Goal: Find specific page/section: Find specific page/section

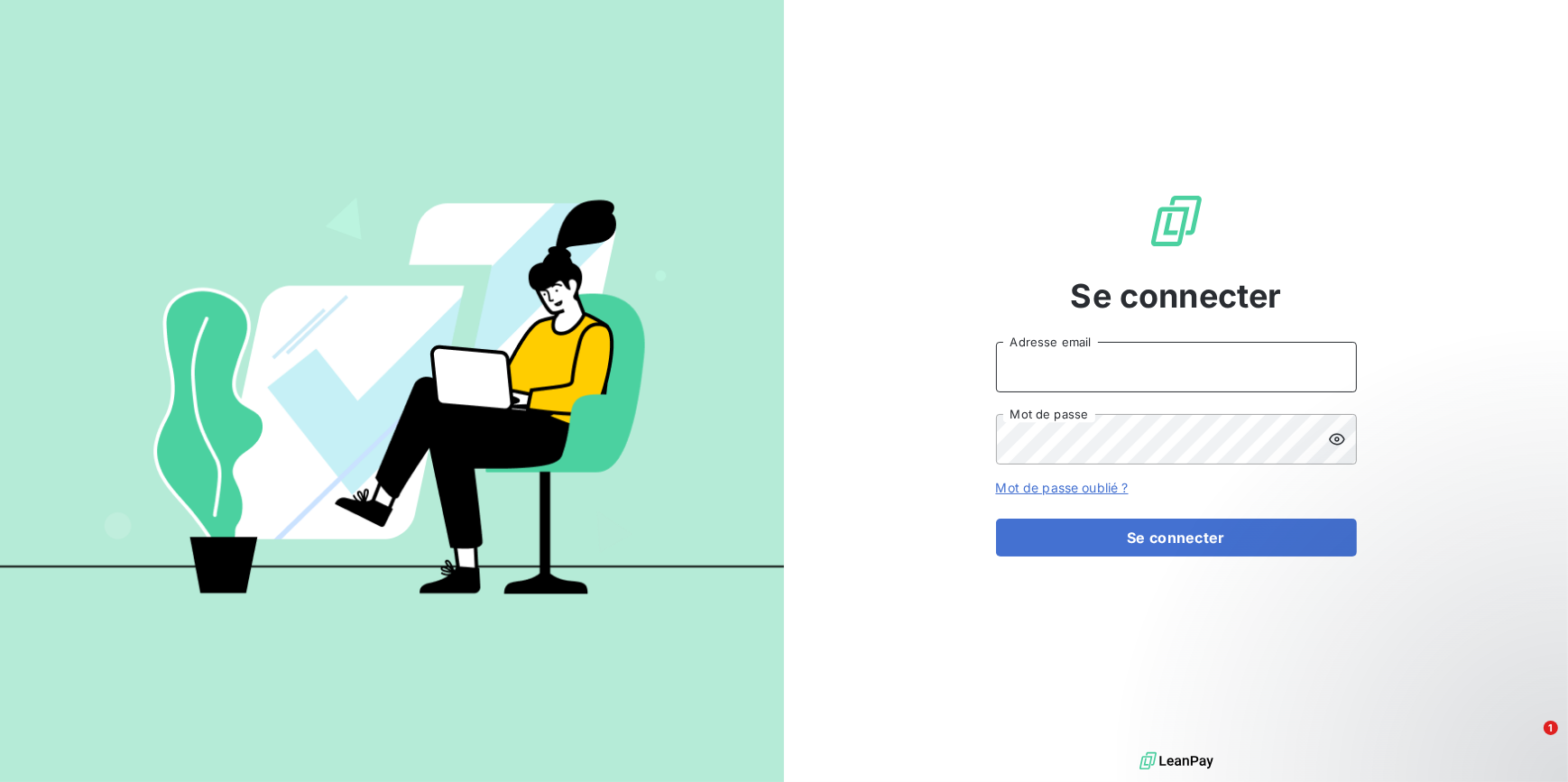
type input "[EMAIL_ADDRESS][DOMAIN_NAME]"
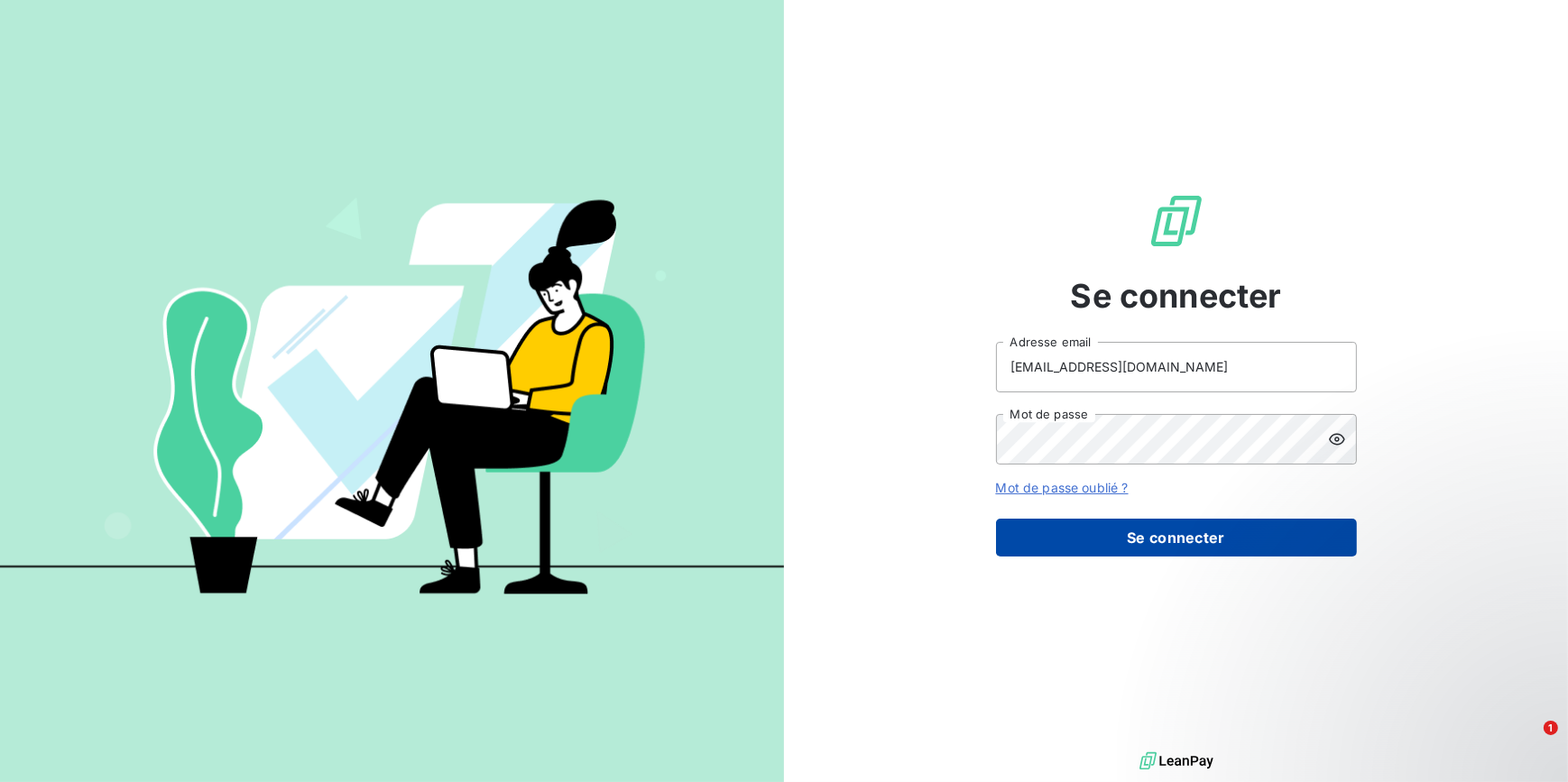
click at [1051, 534] on button "Se connecter" at bounding box center [1176, 538] width 361 height 38
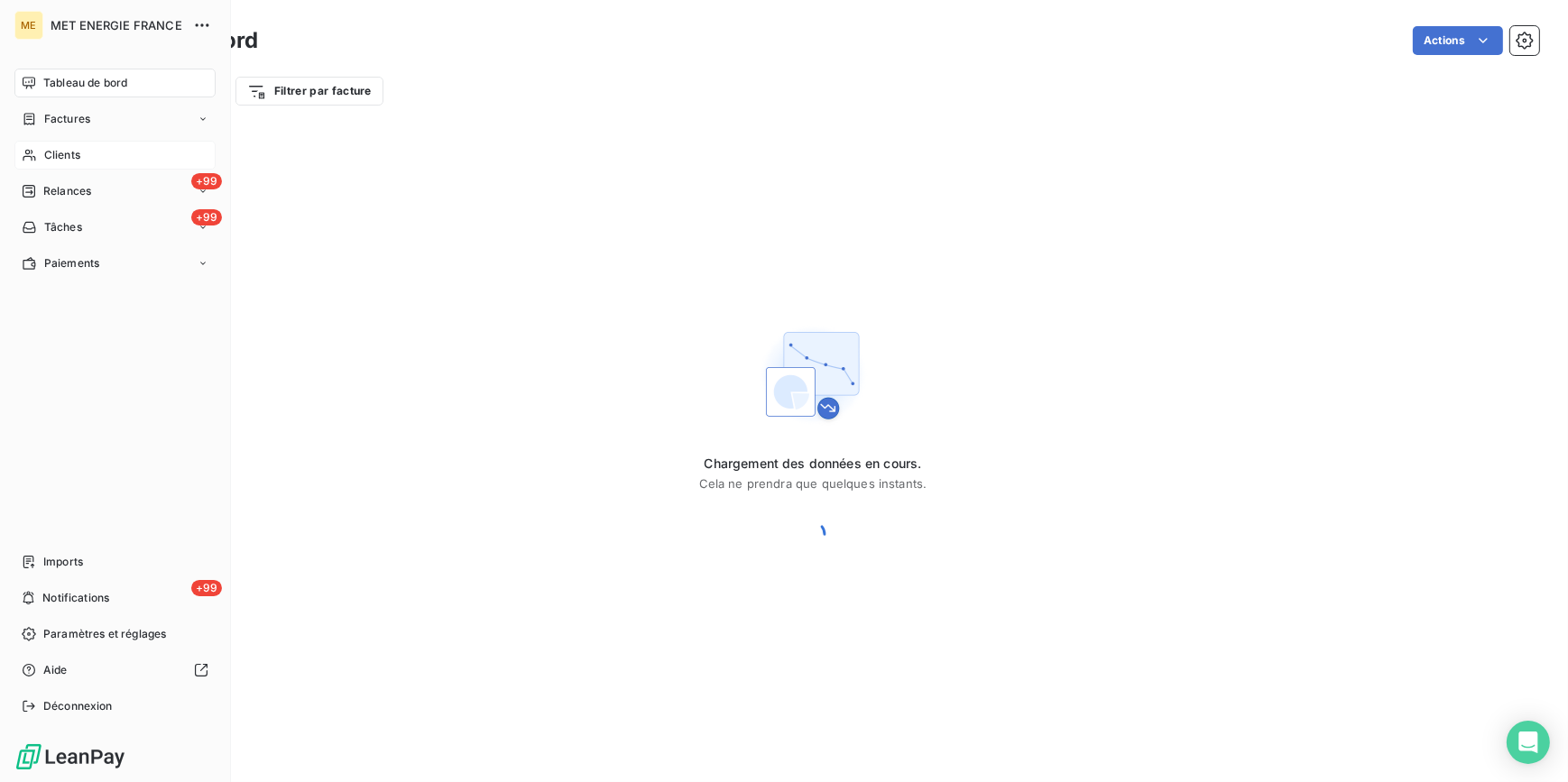
click at [80, 153] on span "Clients" at bounding box center [62, 155] width 36 height 16
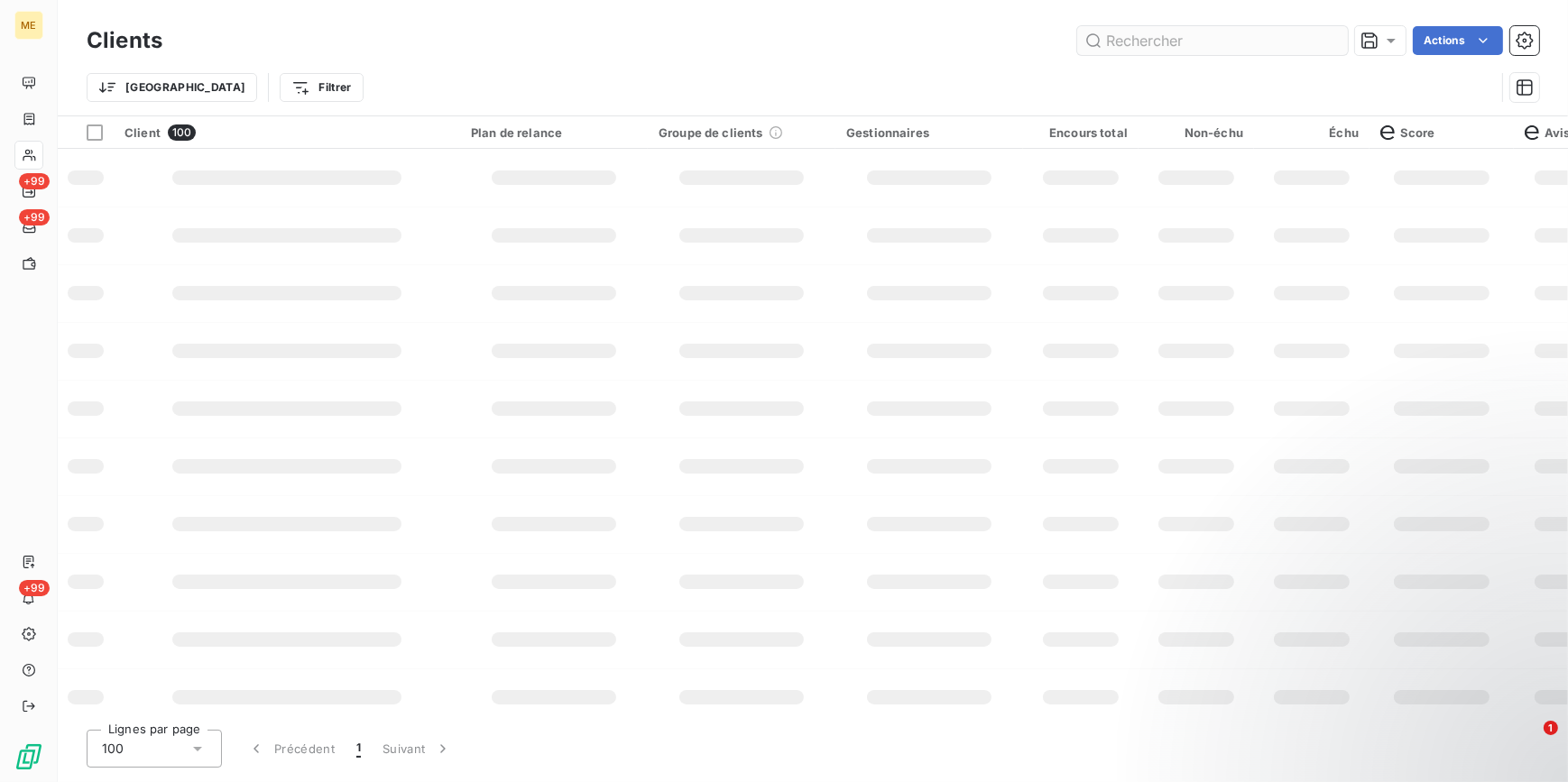
click at [1210, 39] on input "text" at bounding box center [1212, 40] width 271 height 29
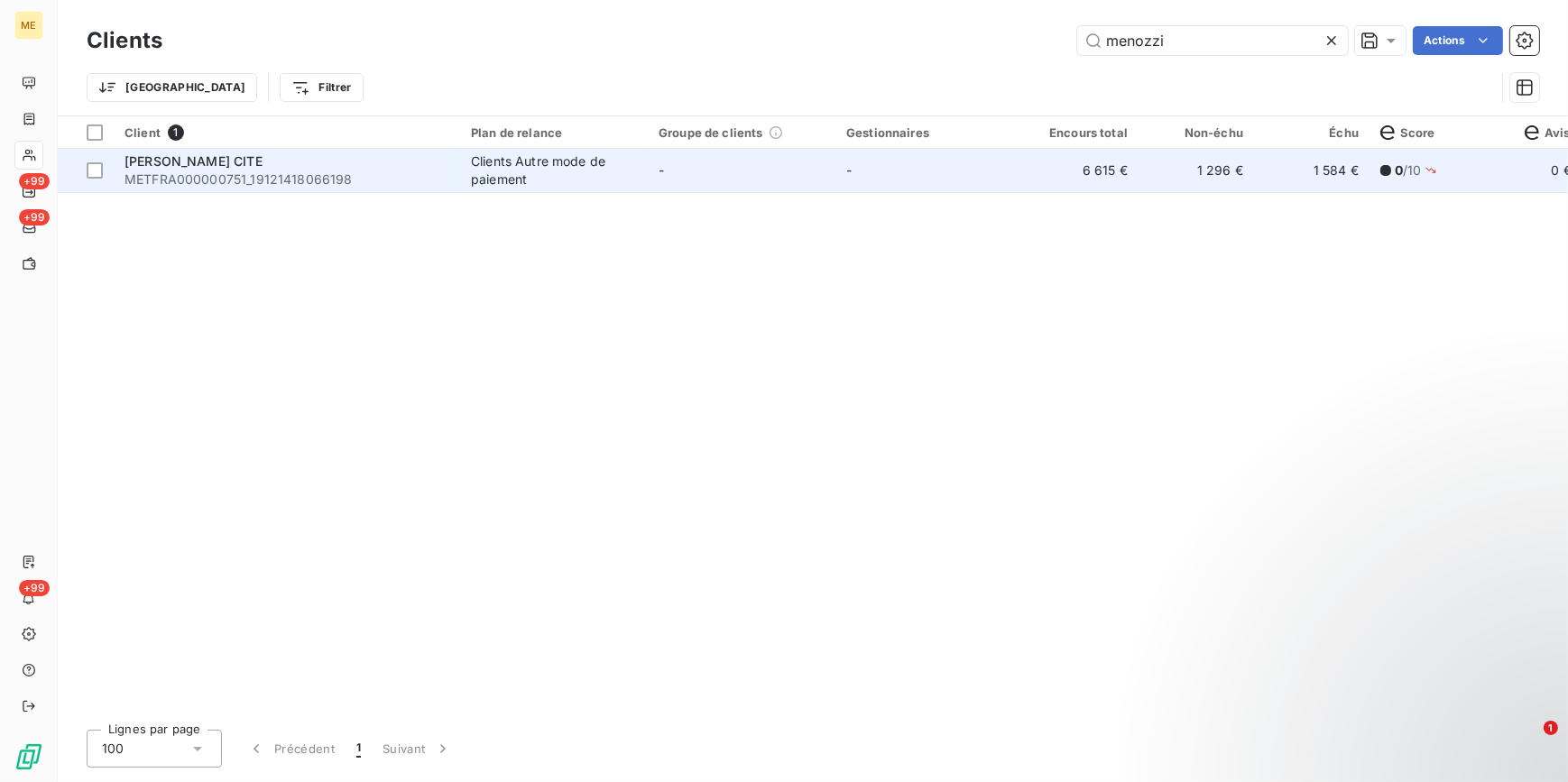
type input "menozzi"
click at [1116, 163] on td "6 615 €" at bounding box center [1080, 170] width 115 height 43
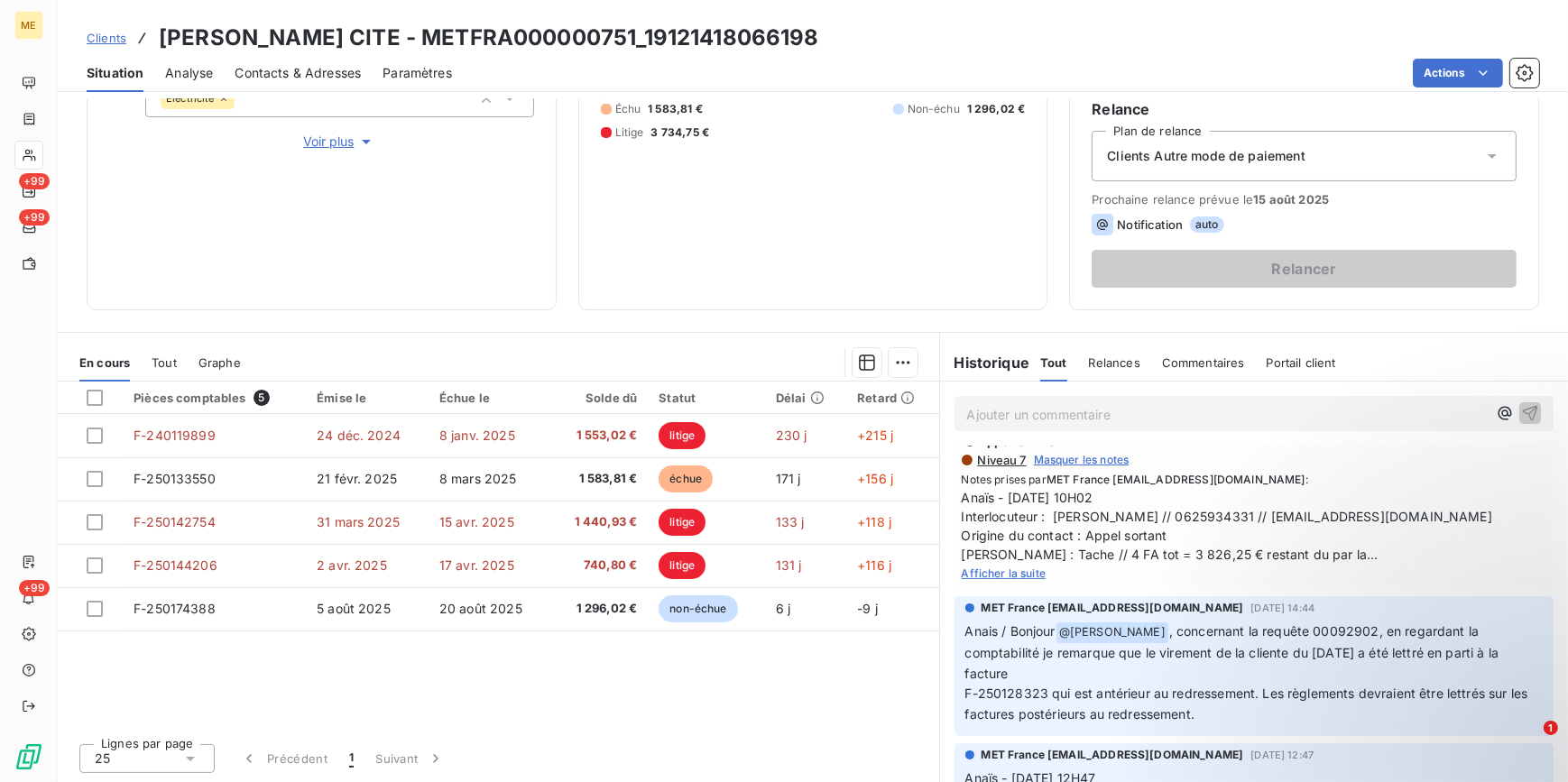
scroll to position [163, 0]
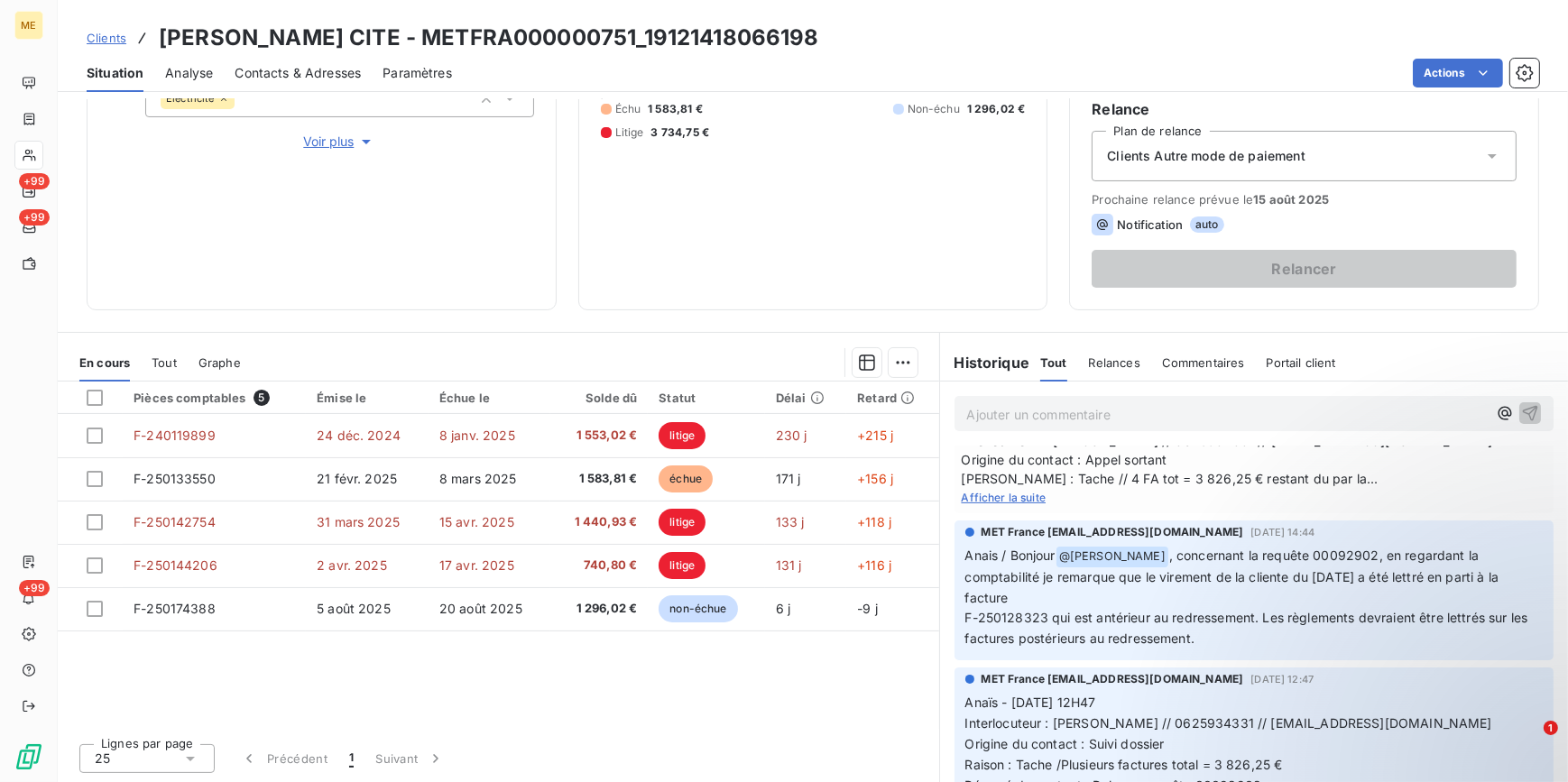
click at [992, 496] on span "Afficher la suite" at bounding box center [1004, 498] width 85 height 14
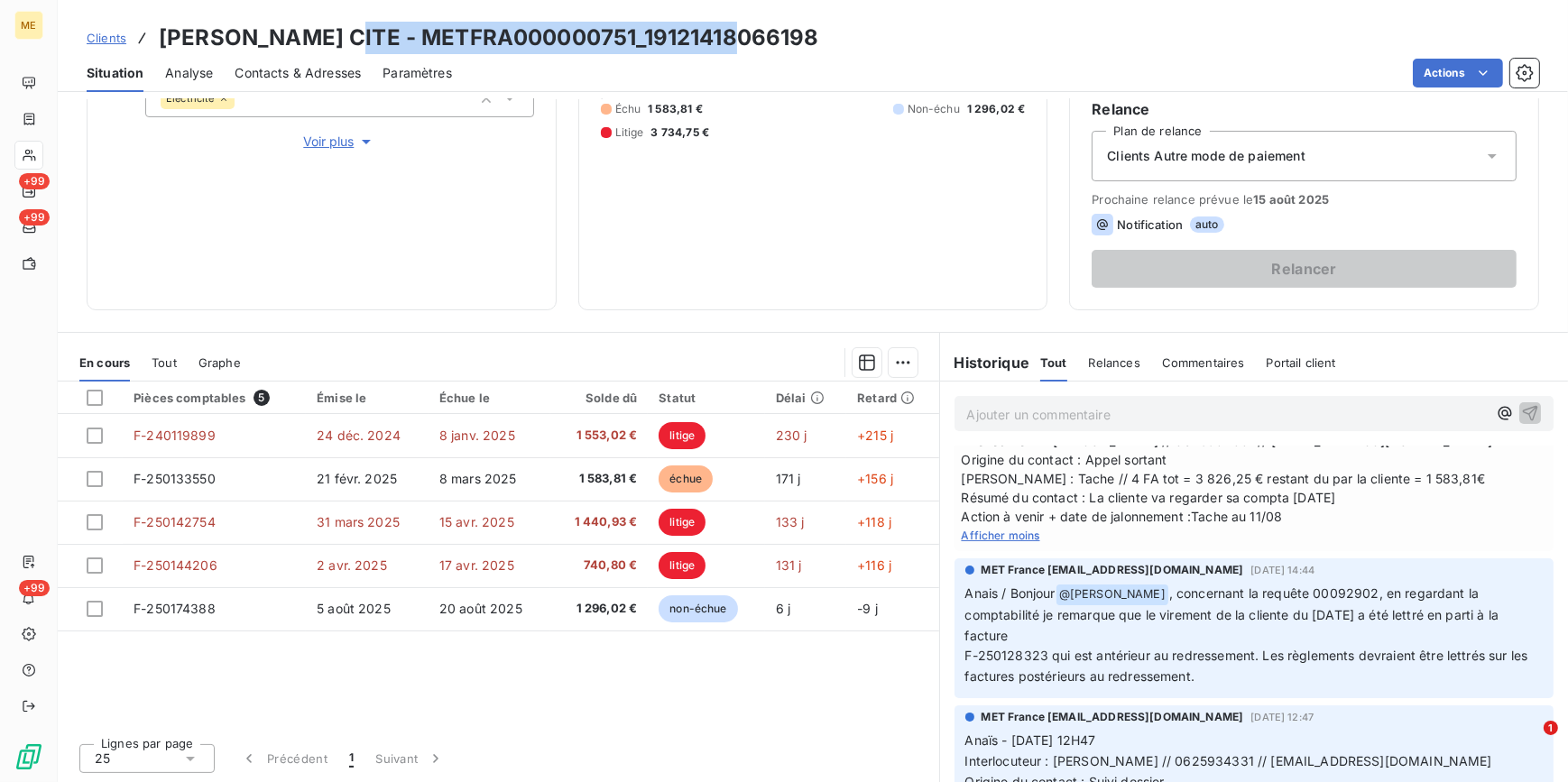
drag, startPoint x: 752, startPoint y: 31, endPoint x: 345, endPoint y: 26, distance: 406.8
click at [345, 26] on div "Clients MENOZZI CITE - METFRA000000751_19121418066198" at bounding box center [813, 38] width 1510 height 32
copy h3 "METFRA000000751_19121418066198"
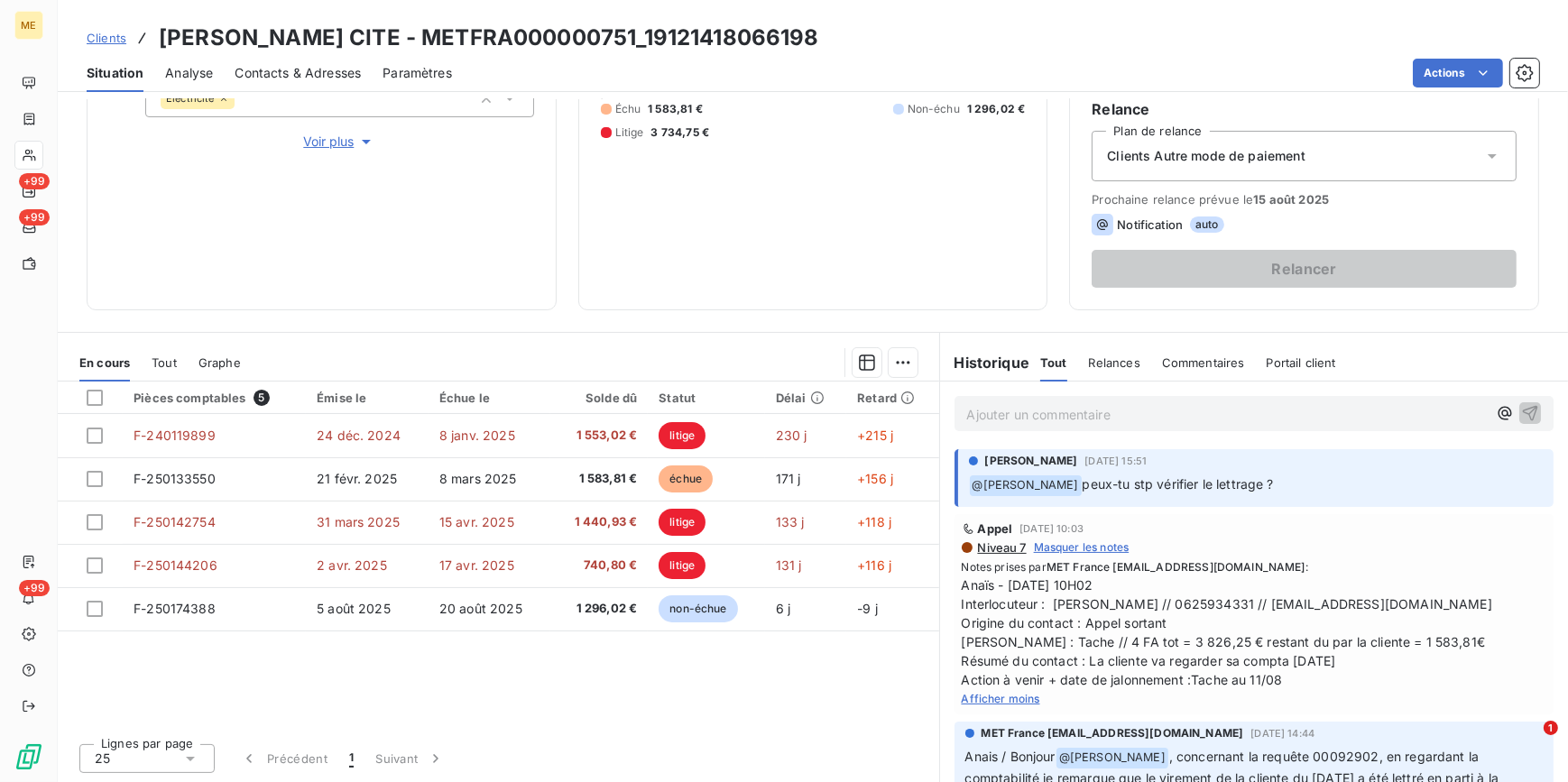
click at [1066, 412] on p "Ajouter un commentaire ﻿" at bounding box center [1227, 414] width 520 height 23
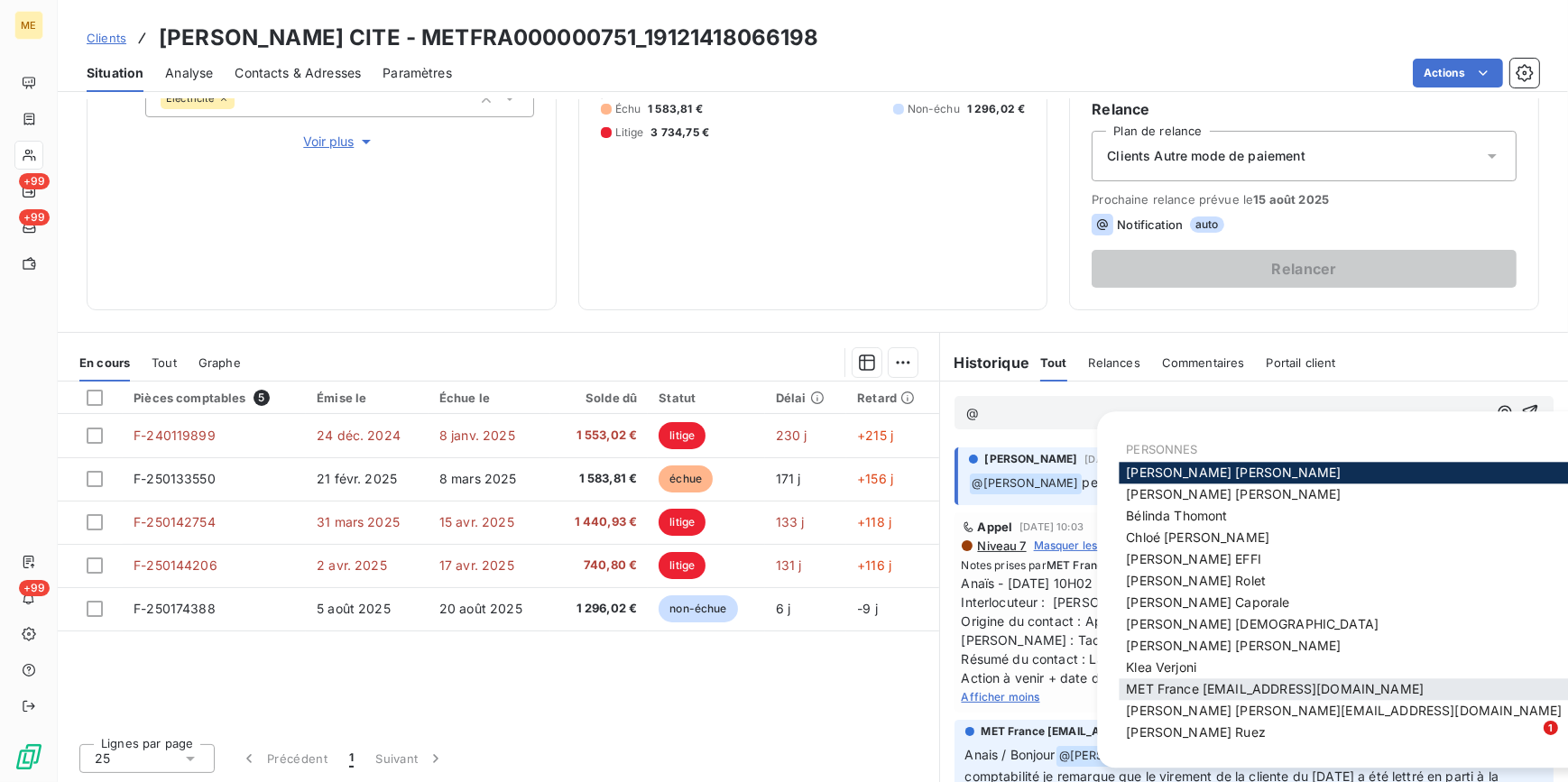
click at [1202, 682] on span "MET France met-france@recouvrement.met.com" at bounding box center [1275, 689] width 298 height 15
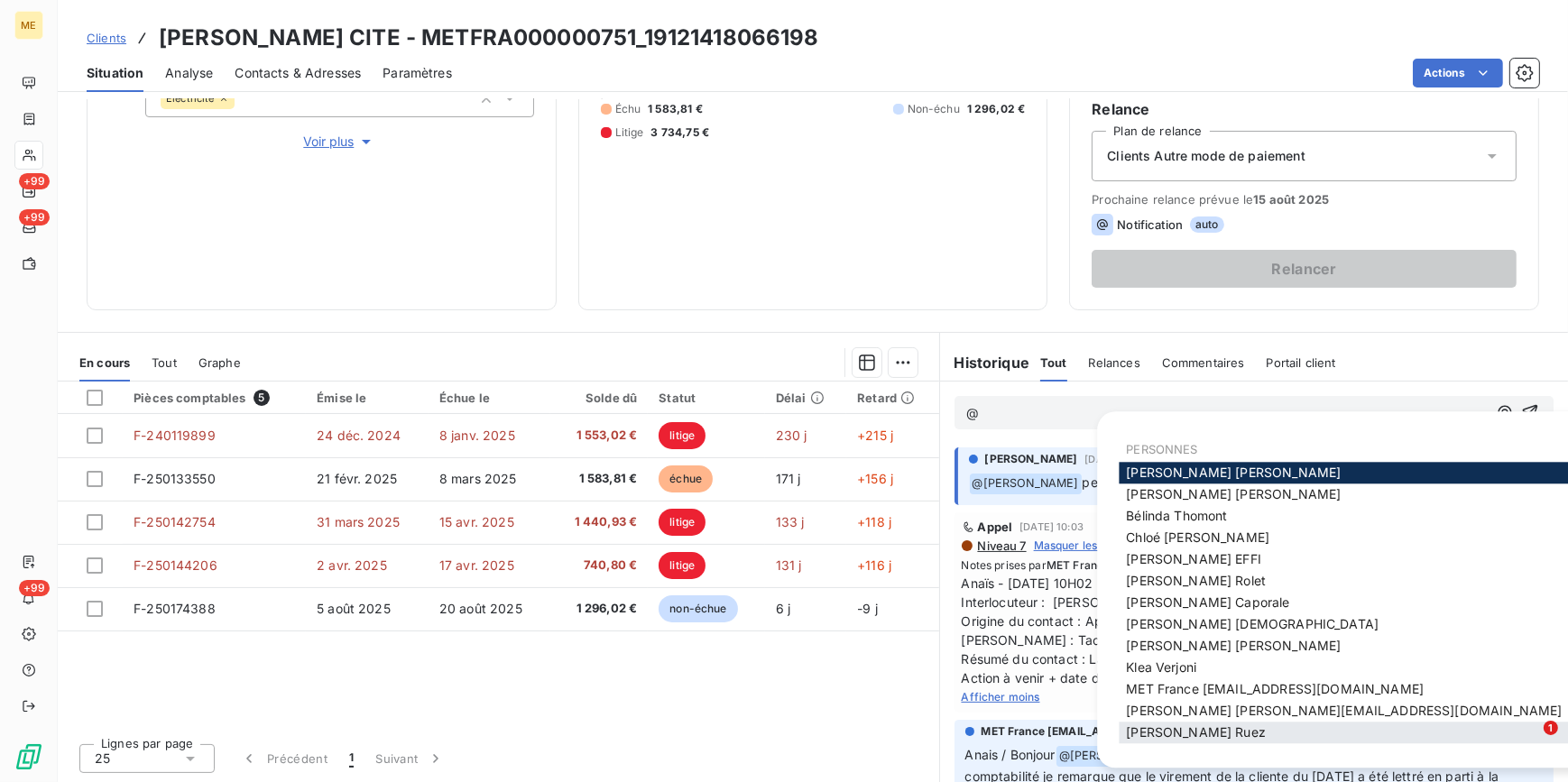
click at [1214, 731] on div "Xavier Ruez" at bounding box center [1343, 733] width 450 height 22
click at [1187, 733] on span "Xavier Ruez" at bounding box center [1196, 732] width 140 height 15
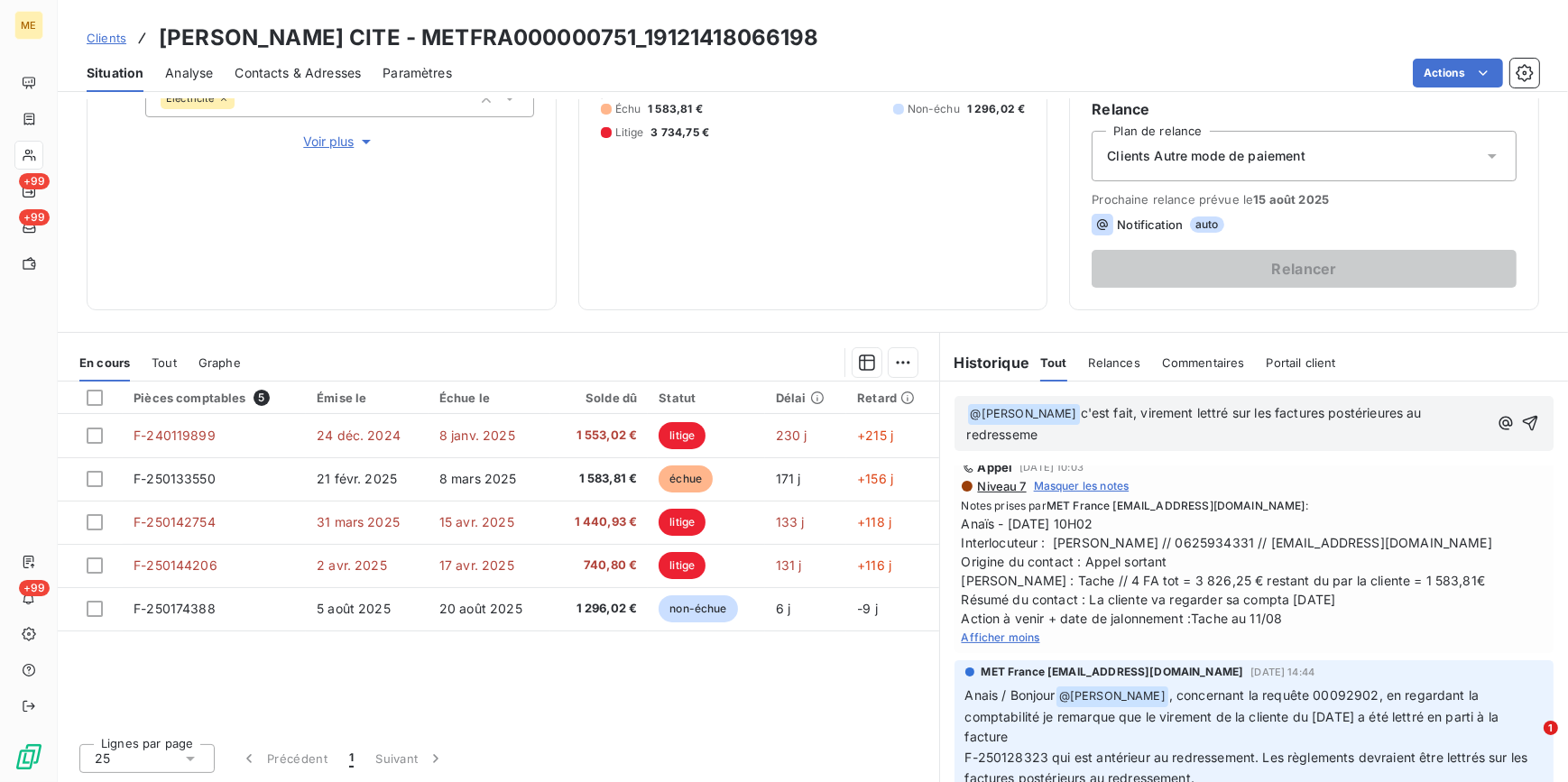
scroll to position [102, 0]
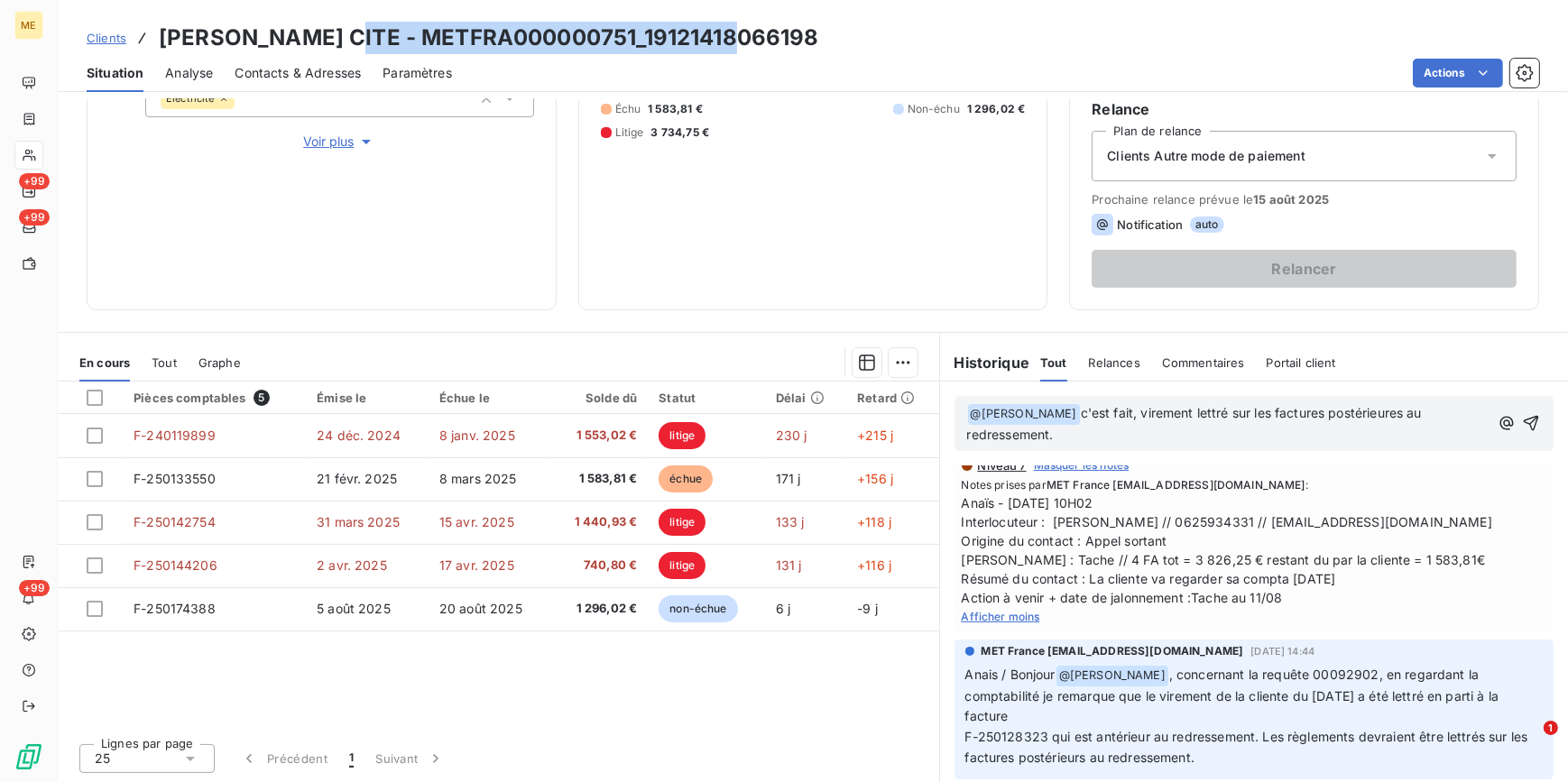
drag, startPoint x: 745, startPoint y: 39, endPoint x: 345, endPoint y: 22, distance: 399.9
click at [345, 22] on div "Clients MENOZZI CITE - METFRA000000751_19121418066198" at bounding box center [813, 38] width 1510 height 32
copy h3 "METFRA000000751_19121418066198"
click at [1523, 416] on icon "button" at bounding box center [1530, 423] width 15 height 15
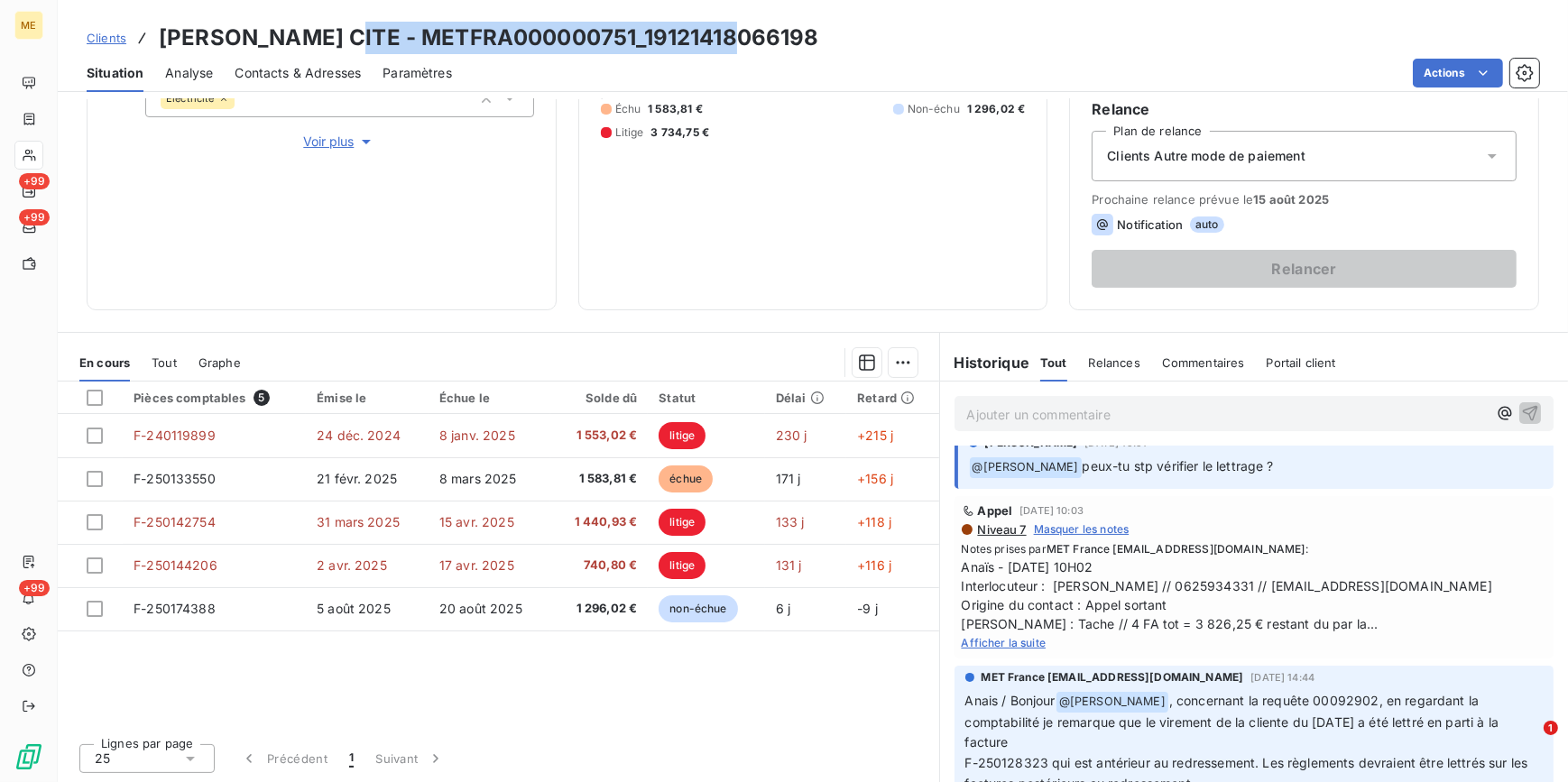
scroll to position [148, 0]
